Goal: Understand process/instructions

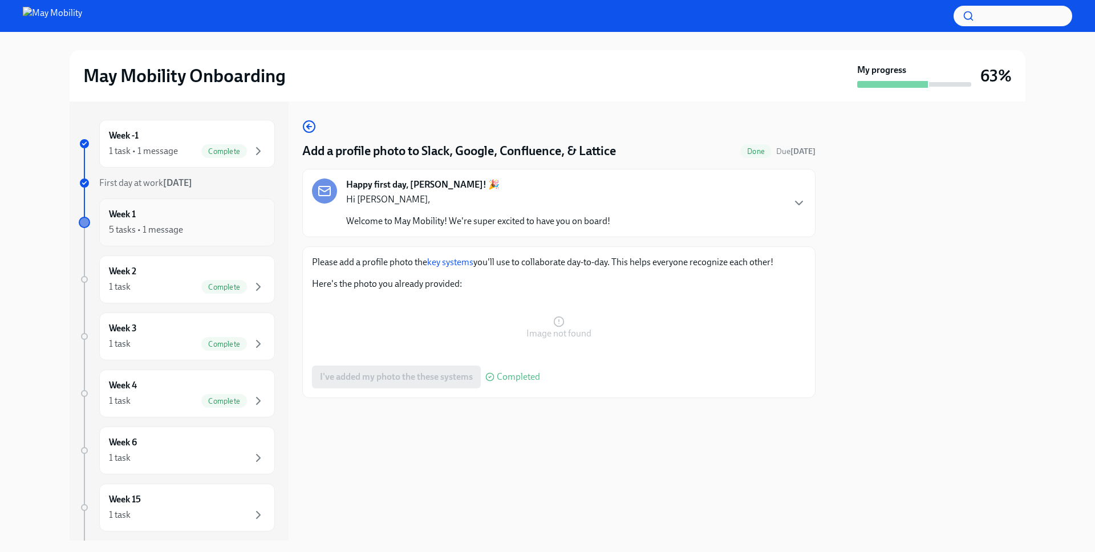
click at [148, 208] on div "Week 1 5 tasks • 1 message" at bounding box center [187, 222] width 156 height 29
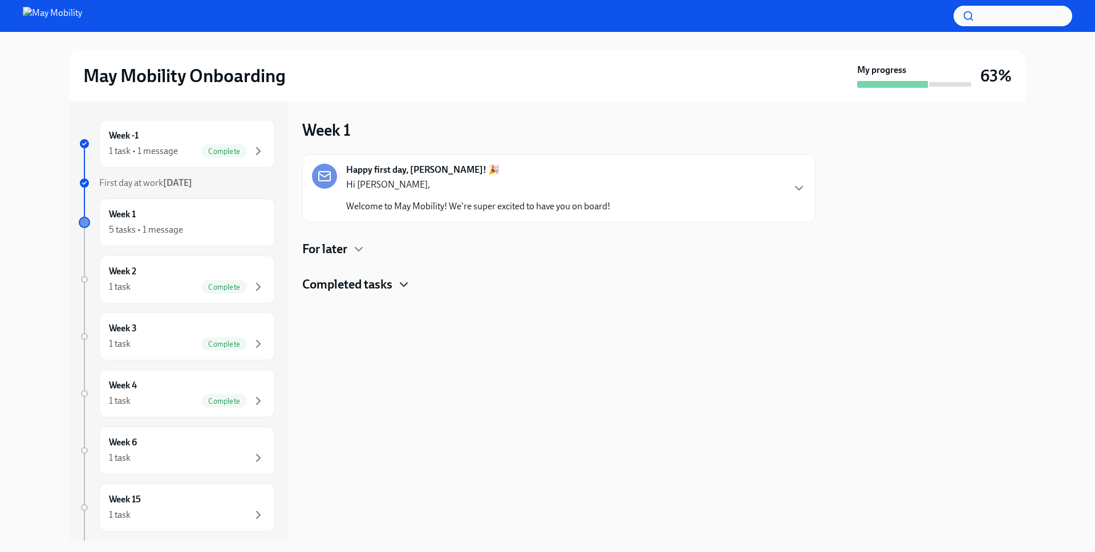
click at [397, 278] on icon "button" at bounding box center [404, 285] width 14 height 14
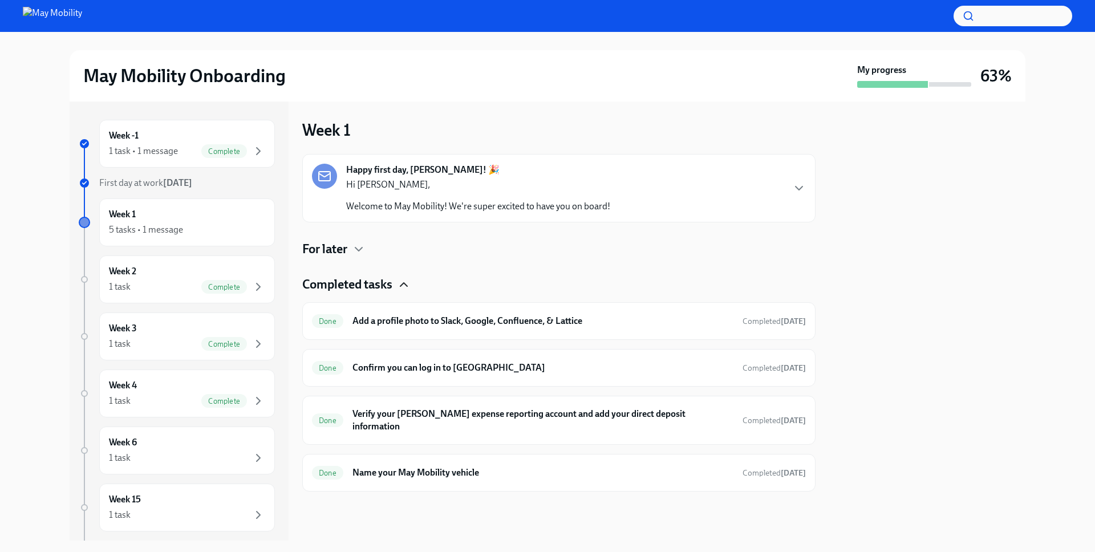
click at [397, 278] on icon "button" at bounding box center [404, 285] width 14 height 14
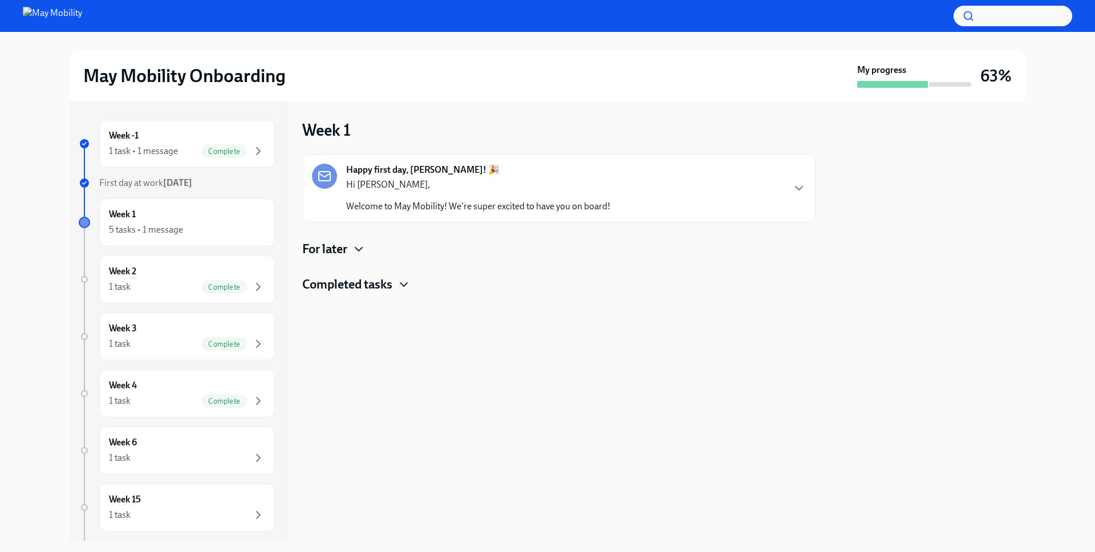
click at [352, 242] on icon "button" at bounding box center [359, 249] width 14 height 14
click at [400, 330] on icon "button" at bounding box center [403, 331] width 7 height 3
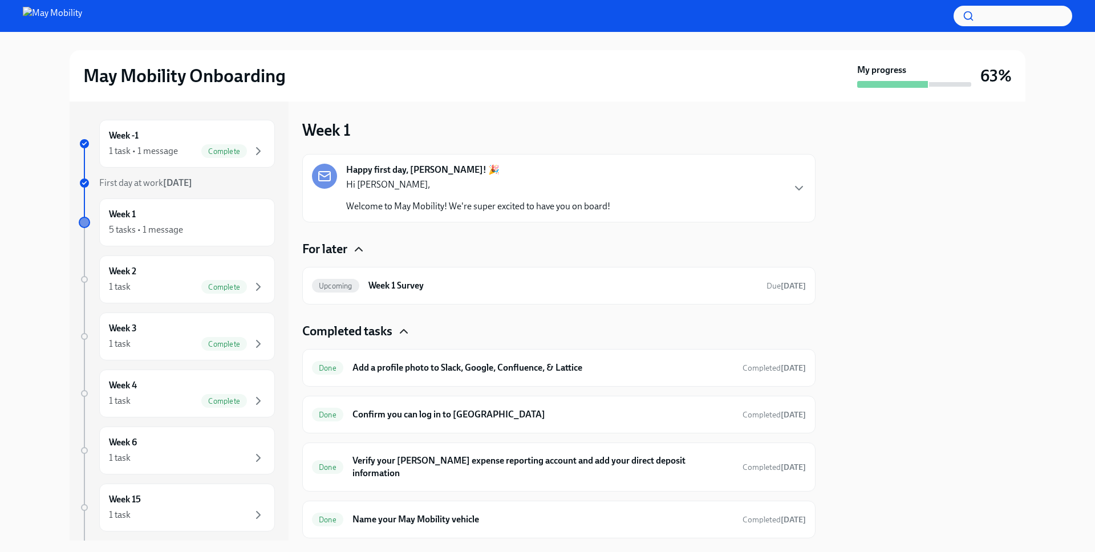
scroll to position [1, 0]
click at [400, 329] on icon "button" at bounding box center [403, 330] width 7 height 3
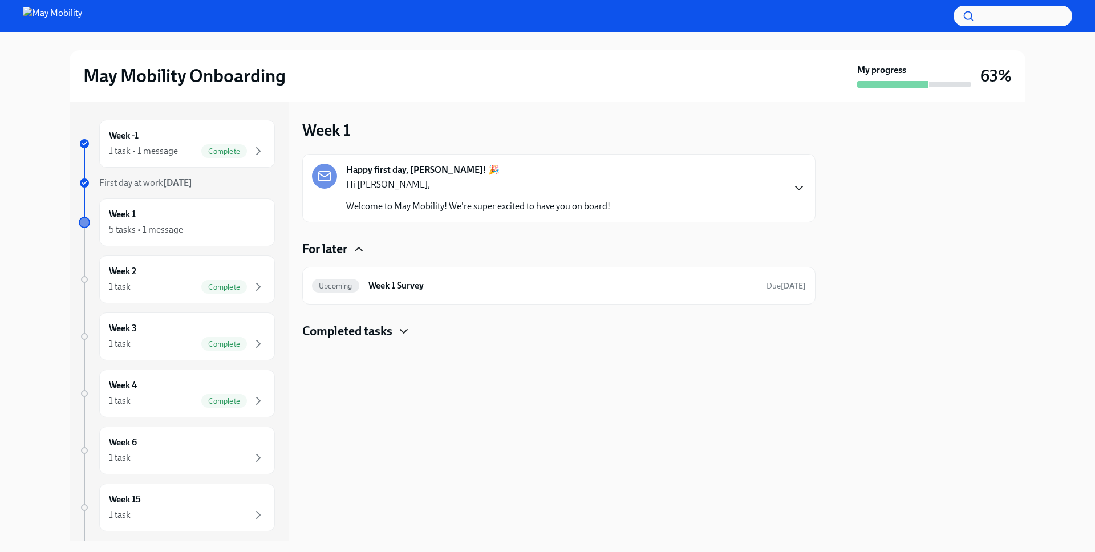
click at [795, 181] on icon "button" at bounding box center [799, 188] width 14 height 14
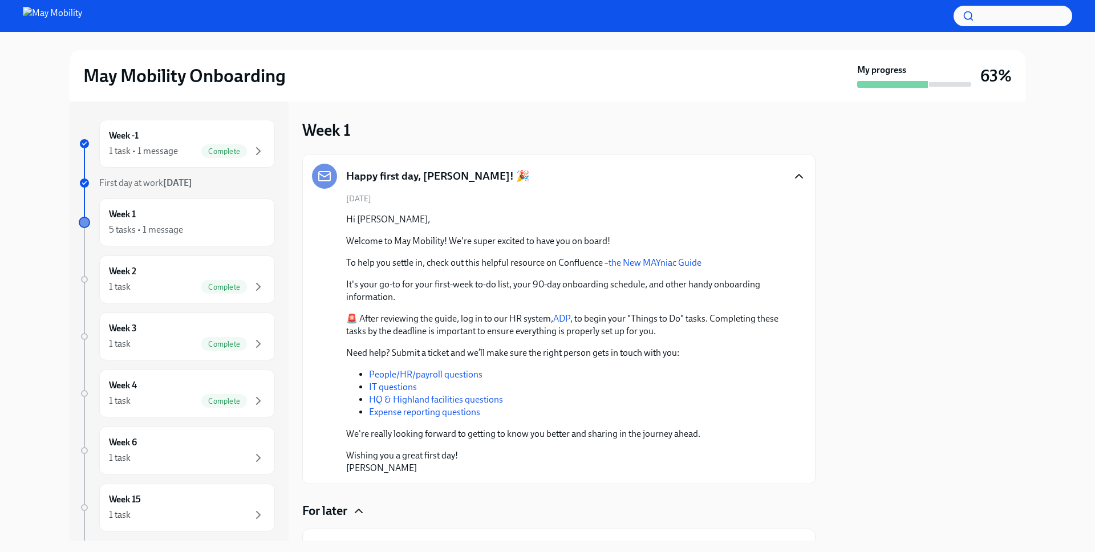
click at [609, 257] on link "the New MAYniac Guide" at bounding box center [655, 262] width 93 height 11
